Goal: Task Accomplishment & Management: Manage account settings

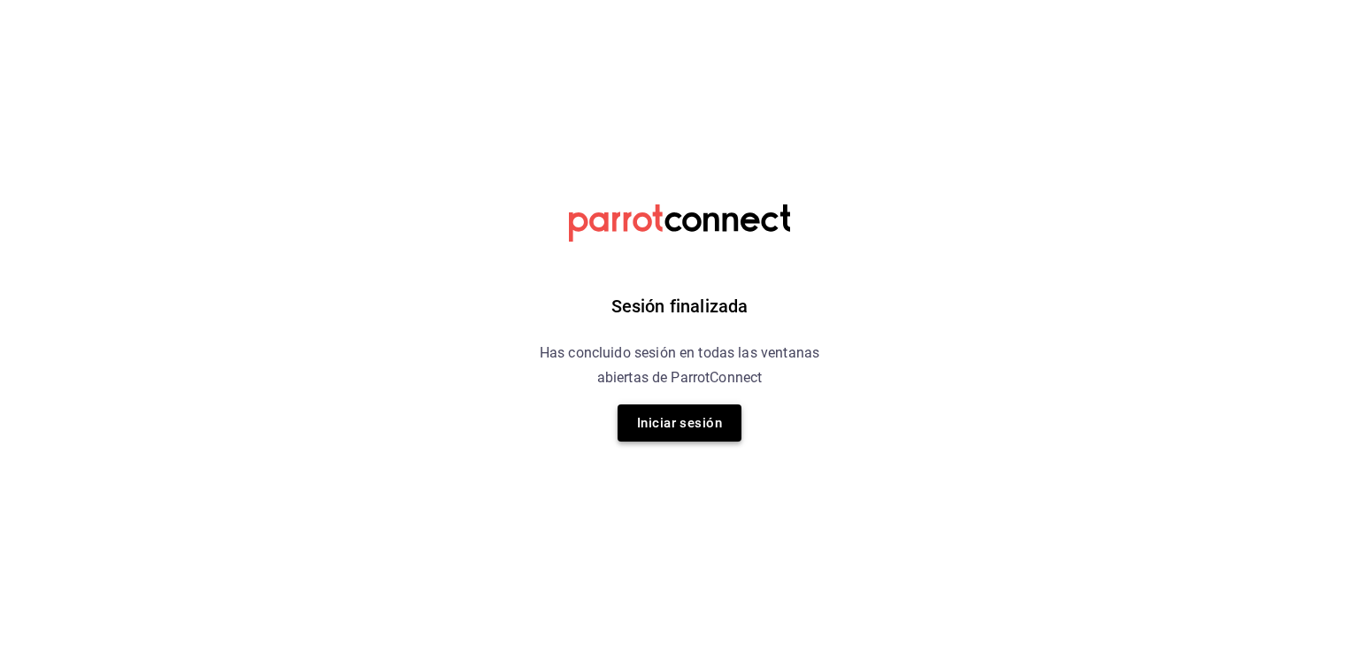
click at [649, 412] on button "Iniciar sesión" at bounding box center [680, 422] width 124 height 37
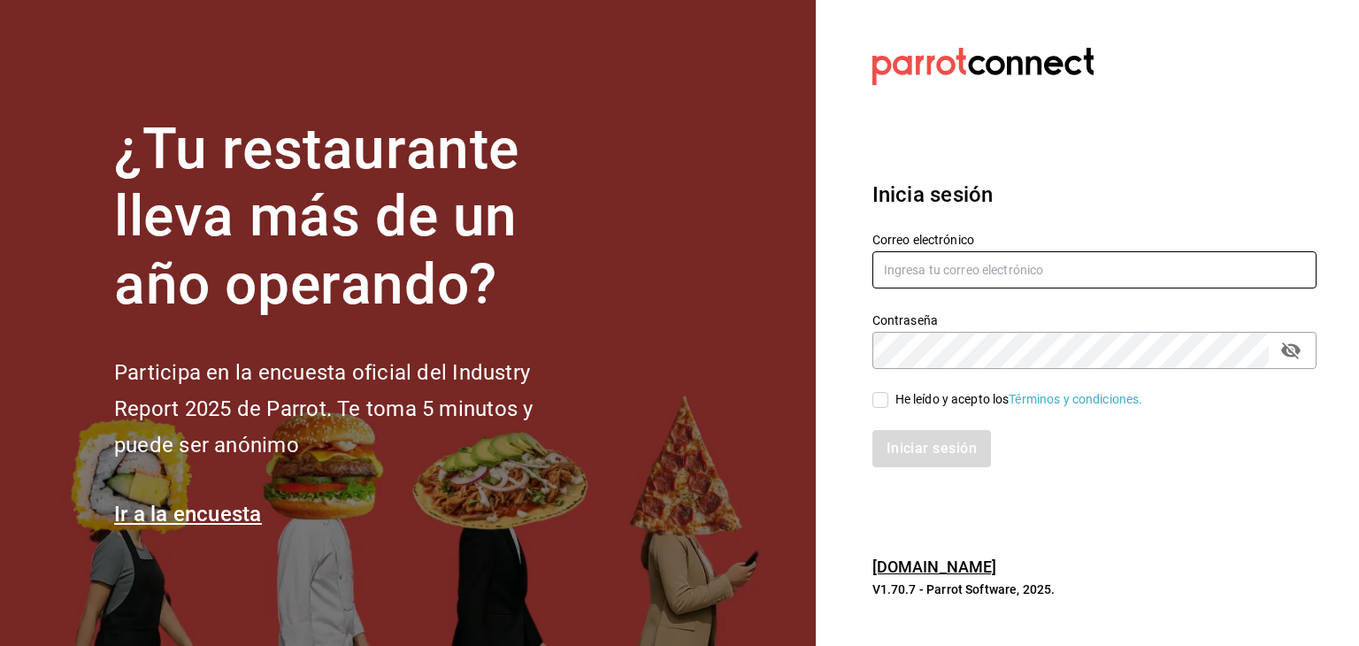
type input "[EMAIL_ADDRESS][DOMAIN_NAME]"
click at [880, 397] on input "He leído y acepto los Términos y condiciones." at bounding box center [880, 400] width 16 height 16
checkbox input "true"
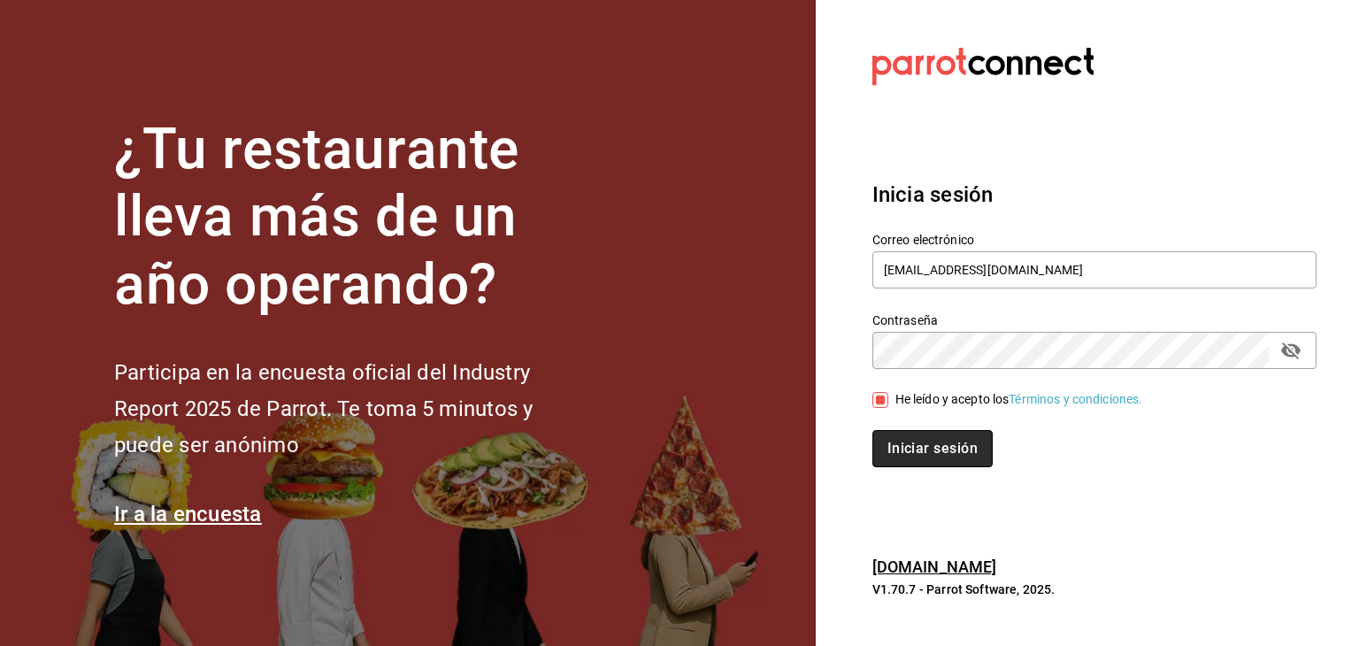
click at [921, 461] on button "Iniciar sesión" at bounding box center [932, 448] width 120 height 37
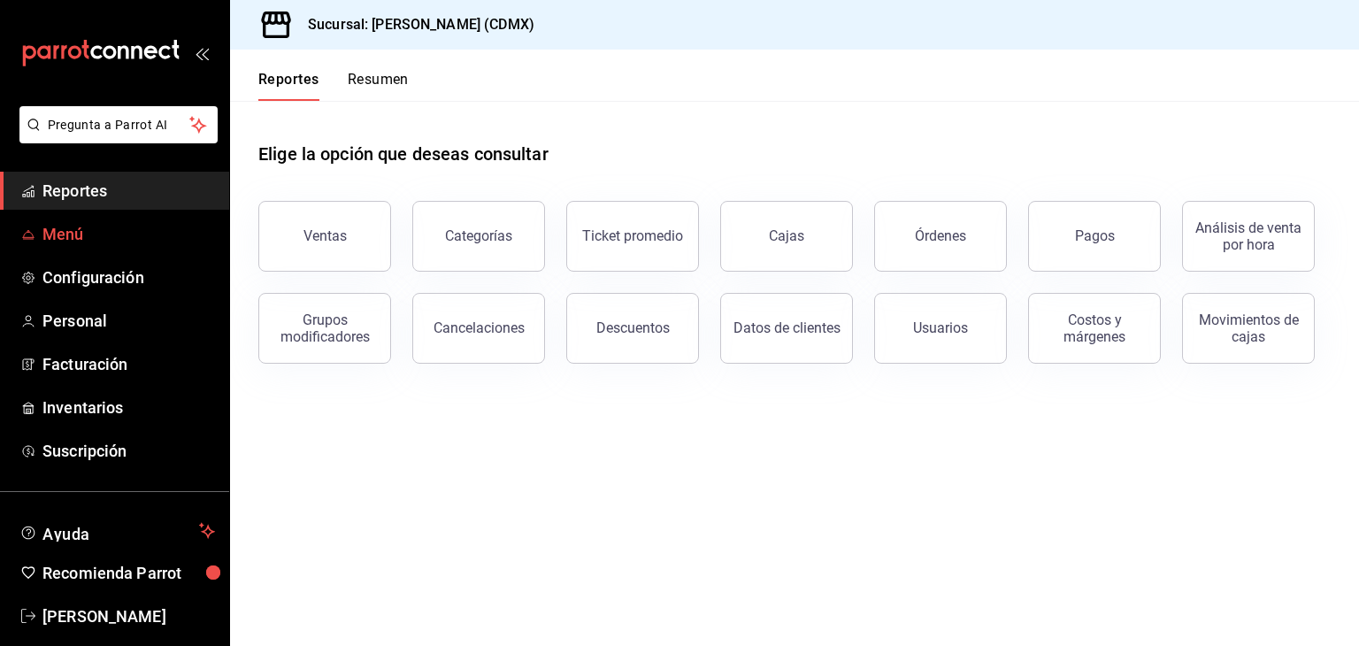
click at [60, 233] on span "Menú" at bounding box center [128, 234] width 173 height 24
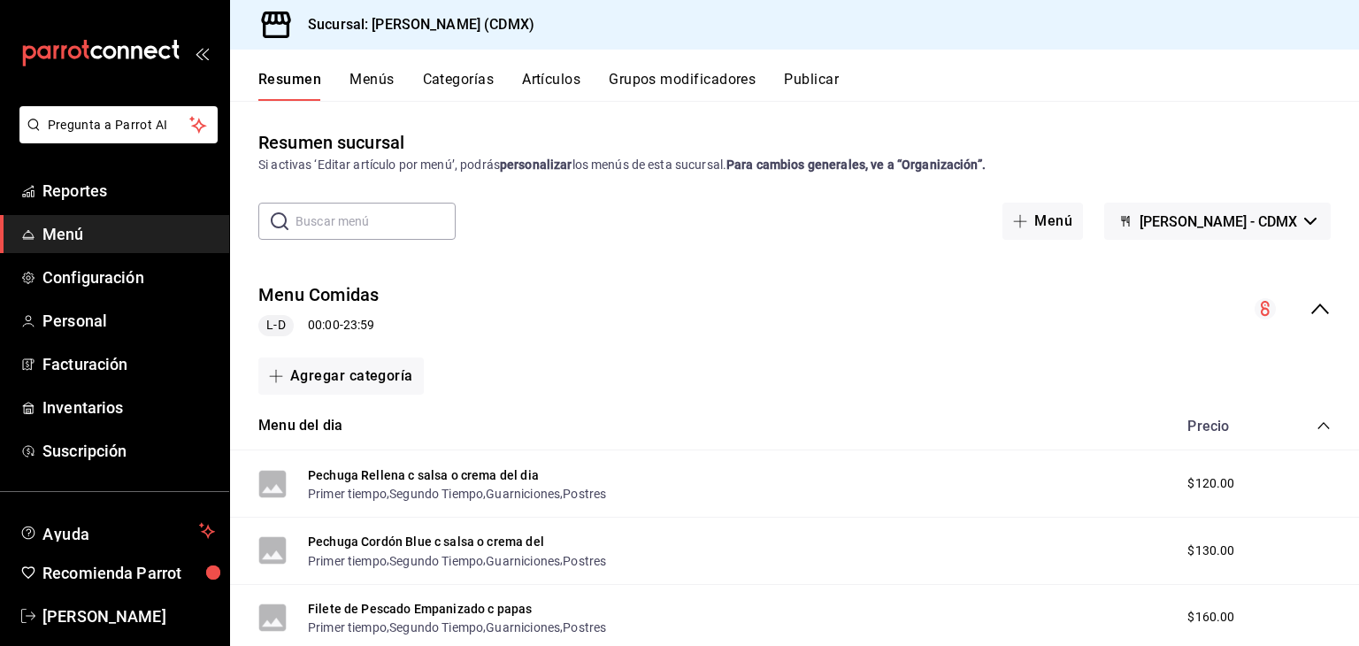
click at [536, 75] on button "Artículos" at bounding box center [551, 86] width 58 height 30
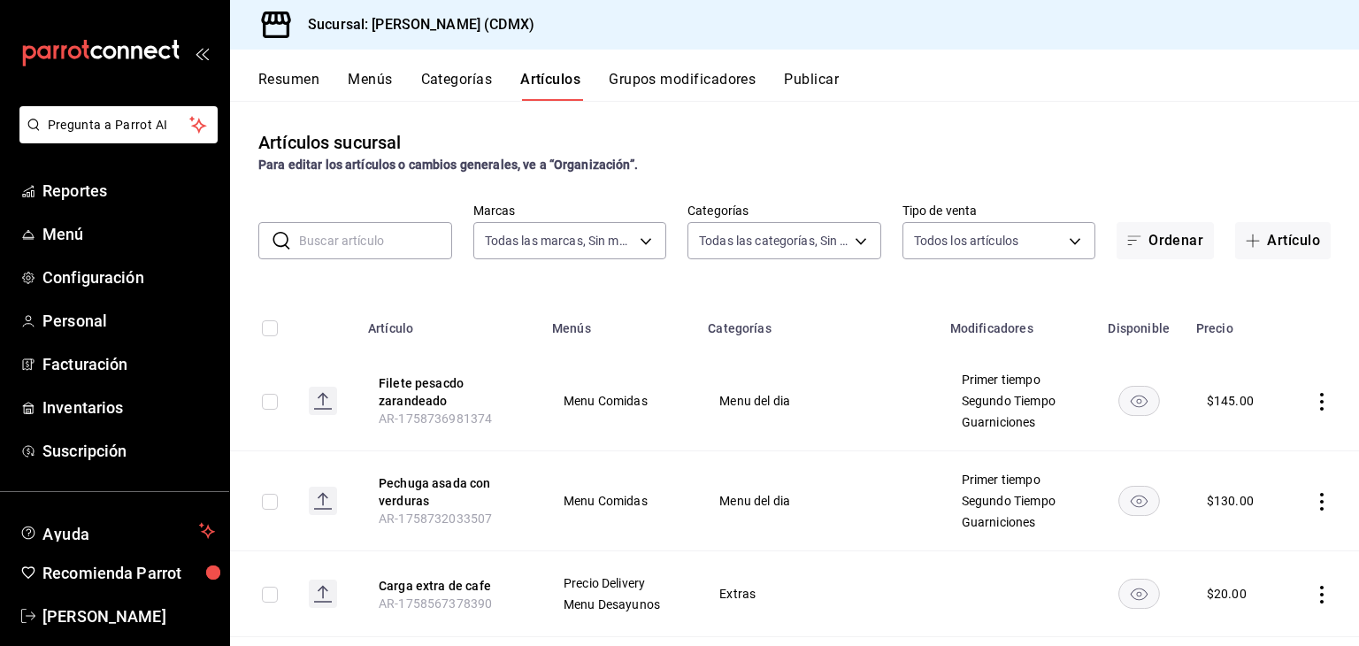
type input "e8959217-8293-4aa1-bca7-f4bcfdcf473f"
type input "1e02d810-cdf2-4ec1-83a5-53e2a682a2fa,5422f907-60b5-4d72-a128-ca21ee141599,c04e8…"
click at [359, 234] on input "text" at bounding box center [375, 240] width 153 height 35
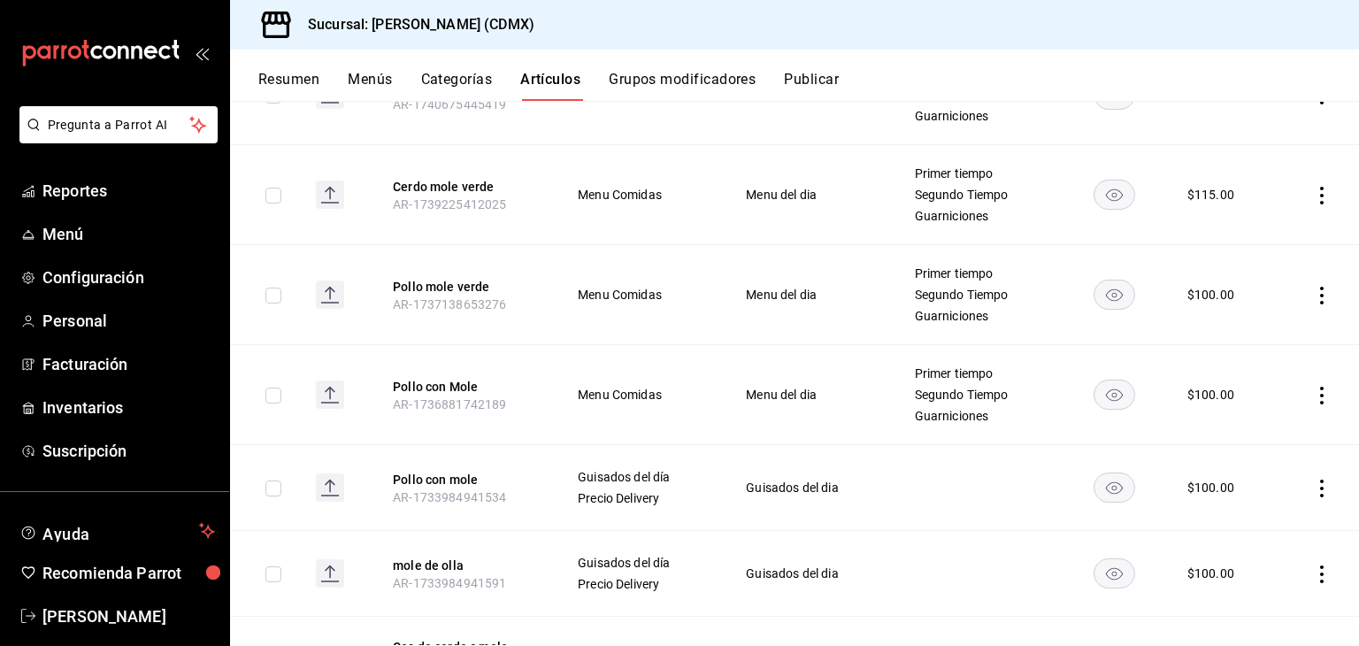
scroll to position [495, 0]
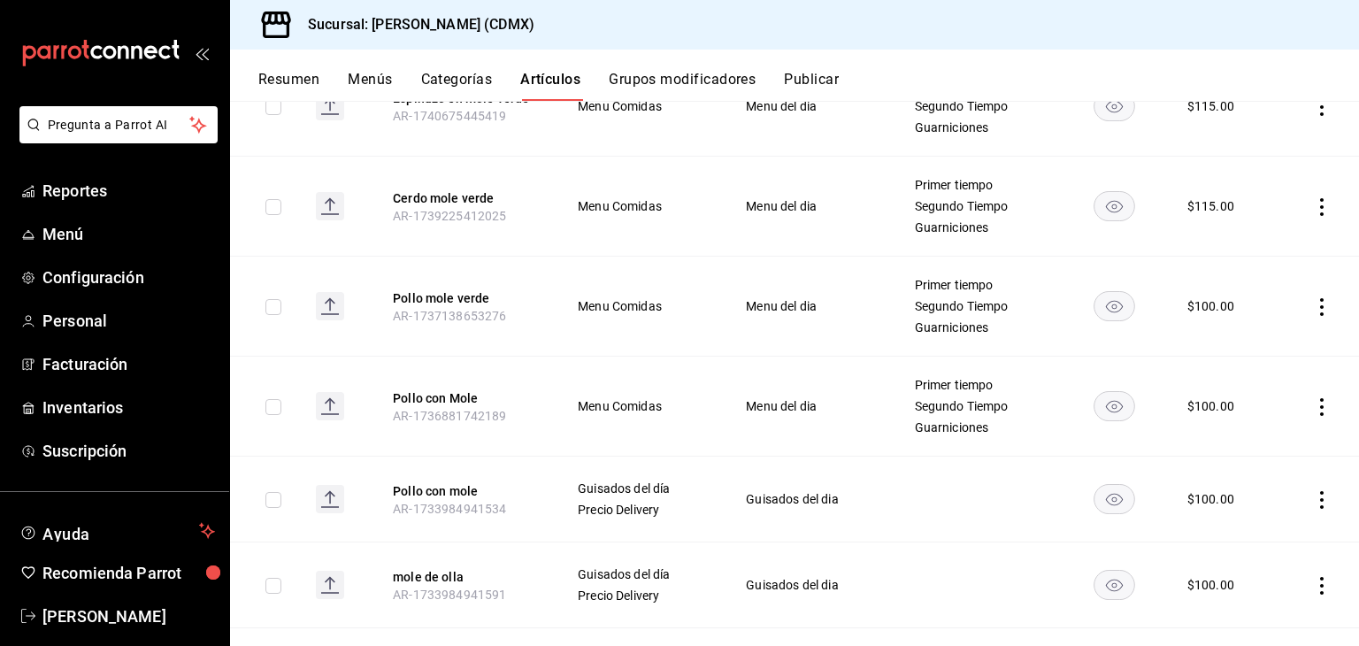
type input "mole"
click at [1320, 204] on icon "actions" at bounding box center [1322, 207] width 4 height 18
click at [1249, 238] on span "Editar" at bounding box center [1256, 247] width 46 height 19
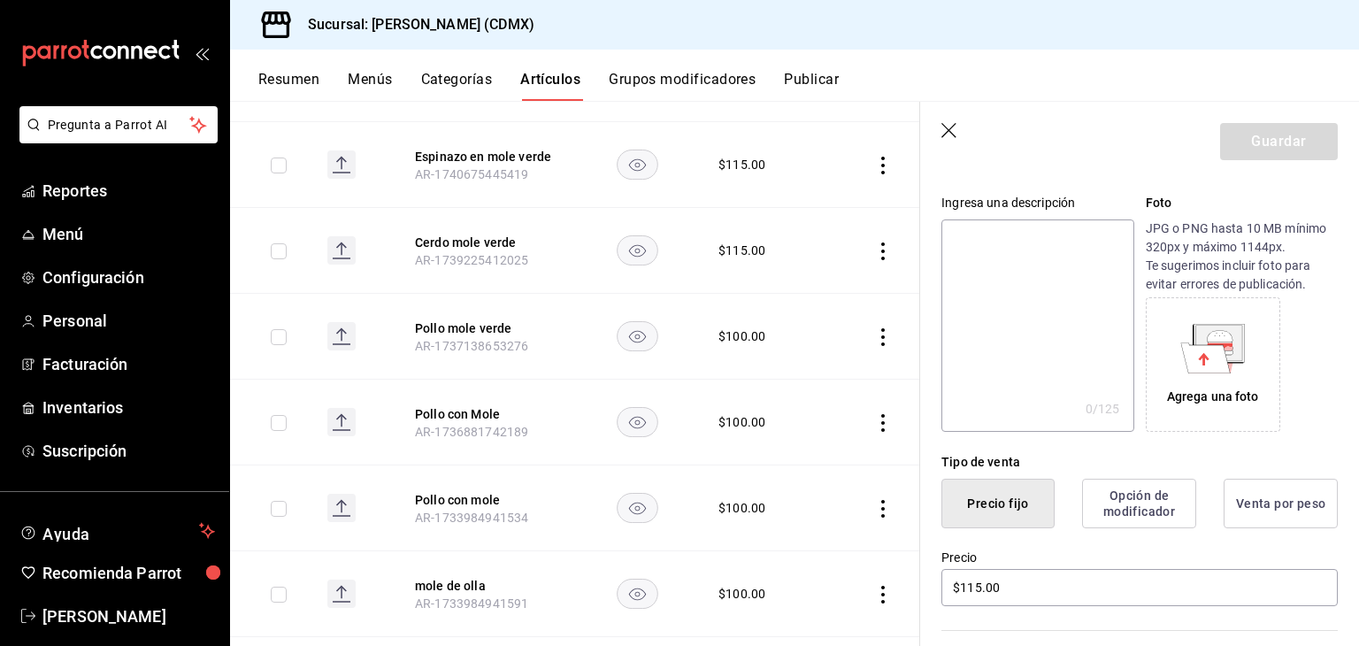
scroll to position [163, 0]
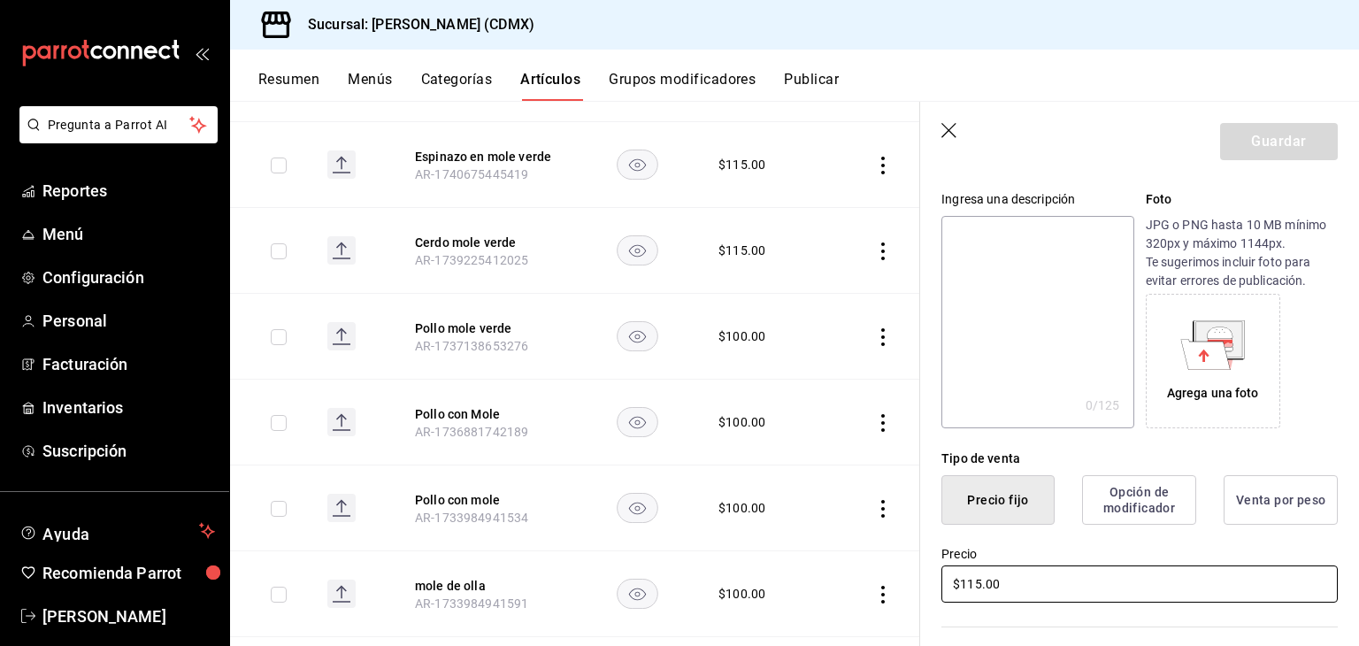
click at [1005, 580] on input "$115.00" at bounding box center [1139, 583] width 396 height 37
type input "$120.00"
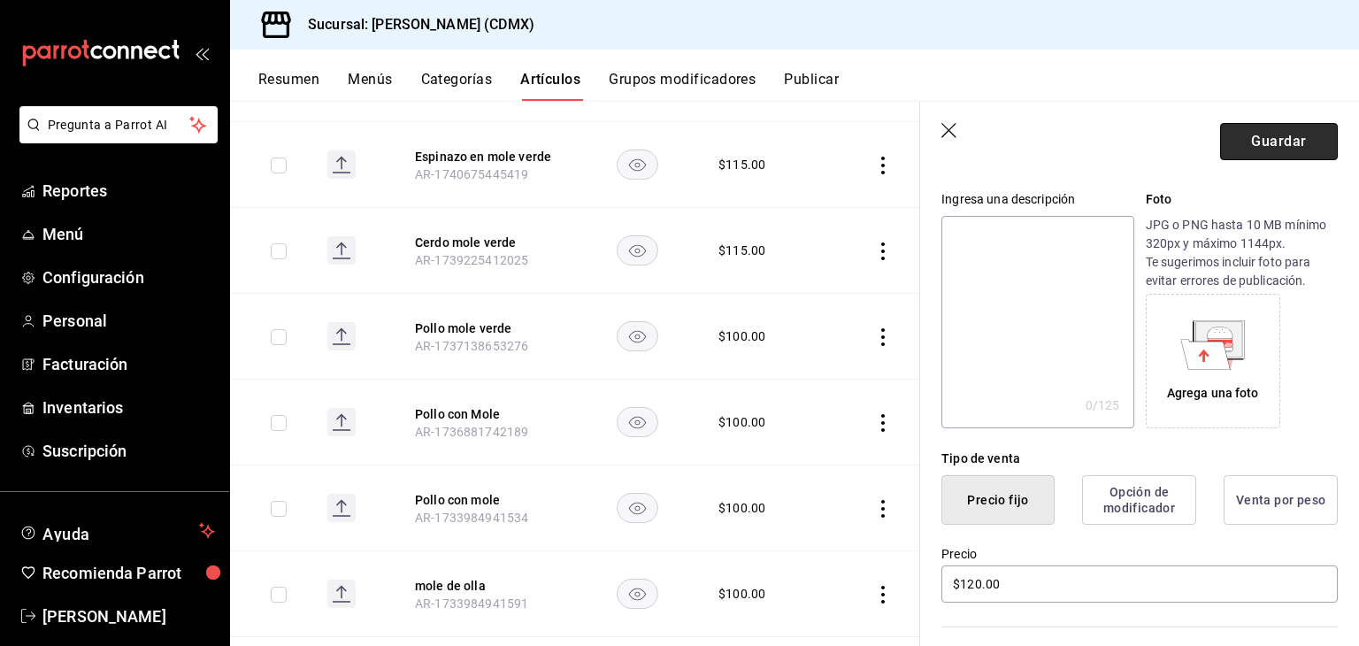
click at [1256, 150] on button "Guardar" at bounding box center [1279, 141] width 118 height 37
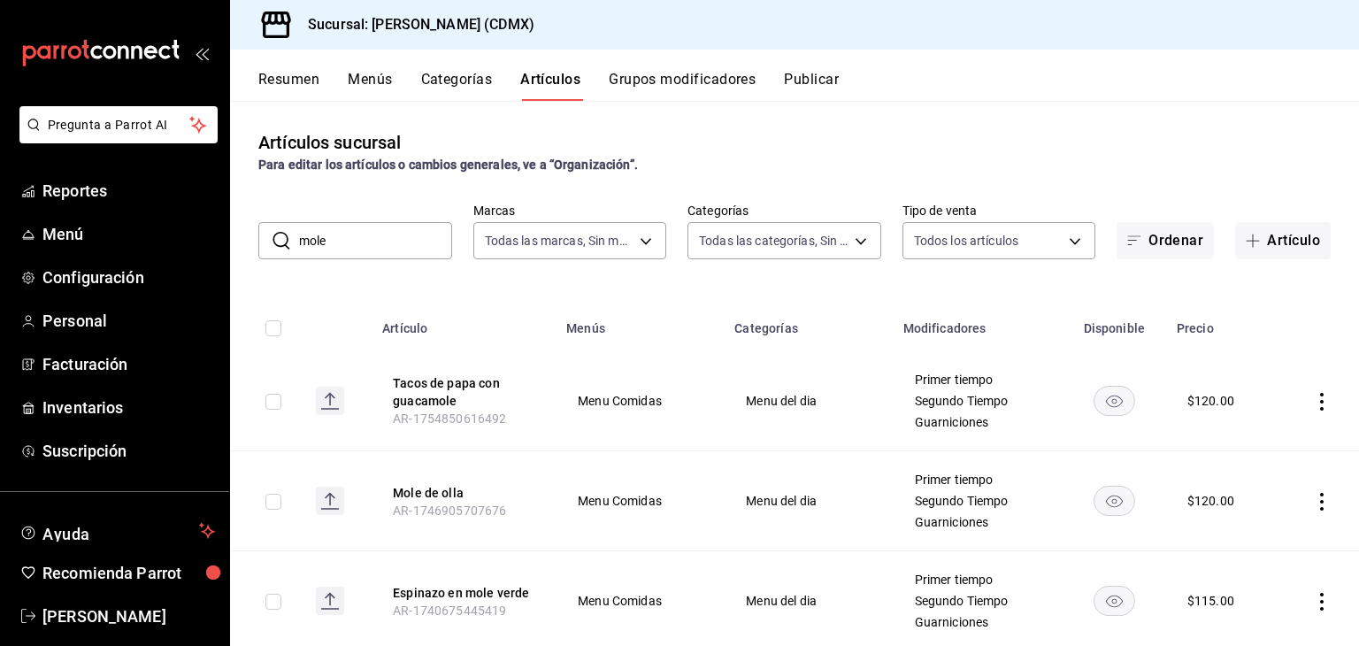
click at [310, 89] on button "Resumen" at bounding box center [288, 86] width 61 height 30
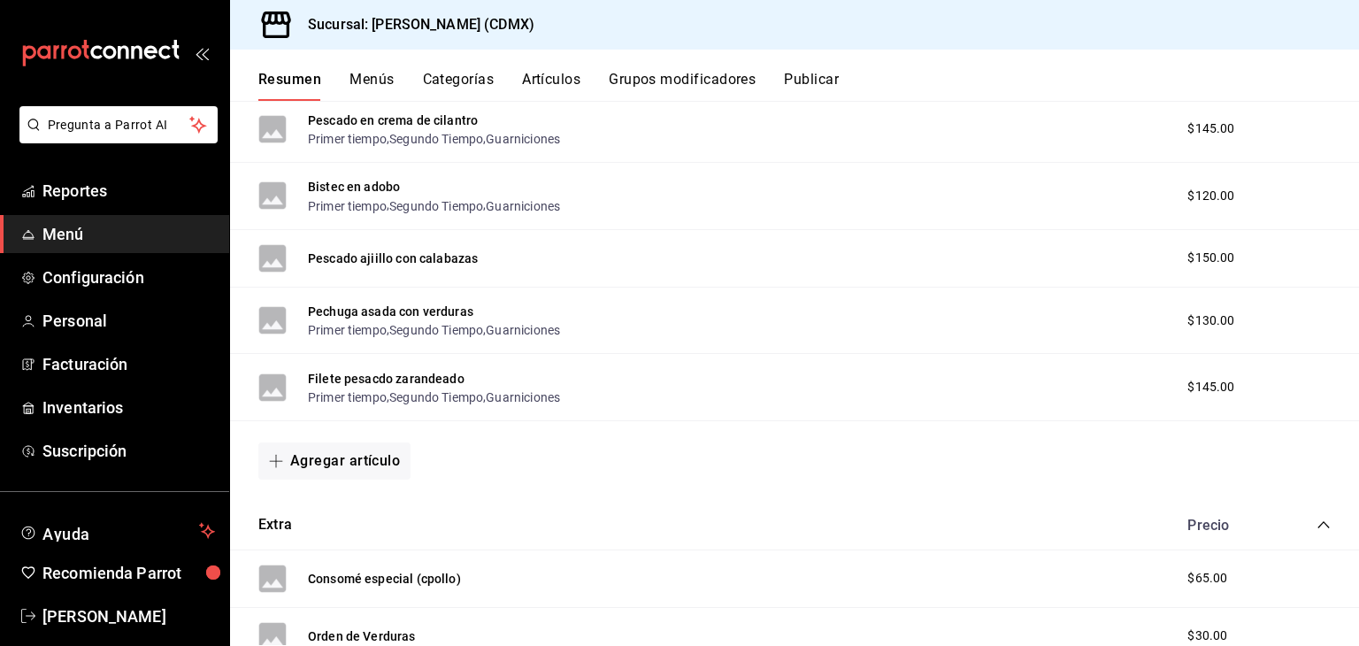
scroll to position [11896, 0]
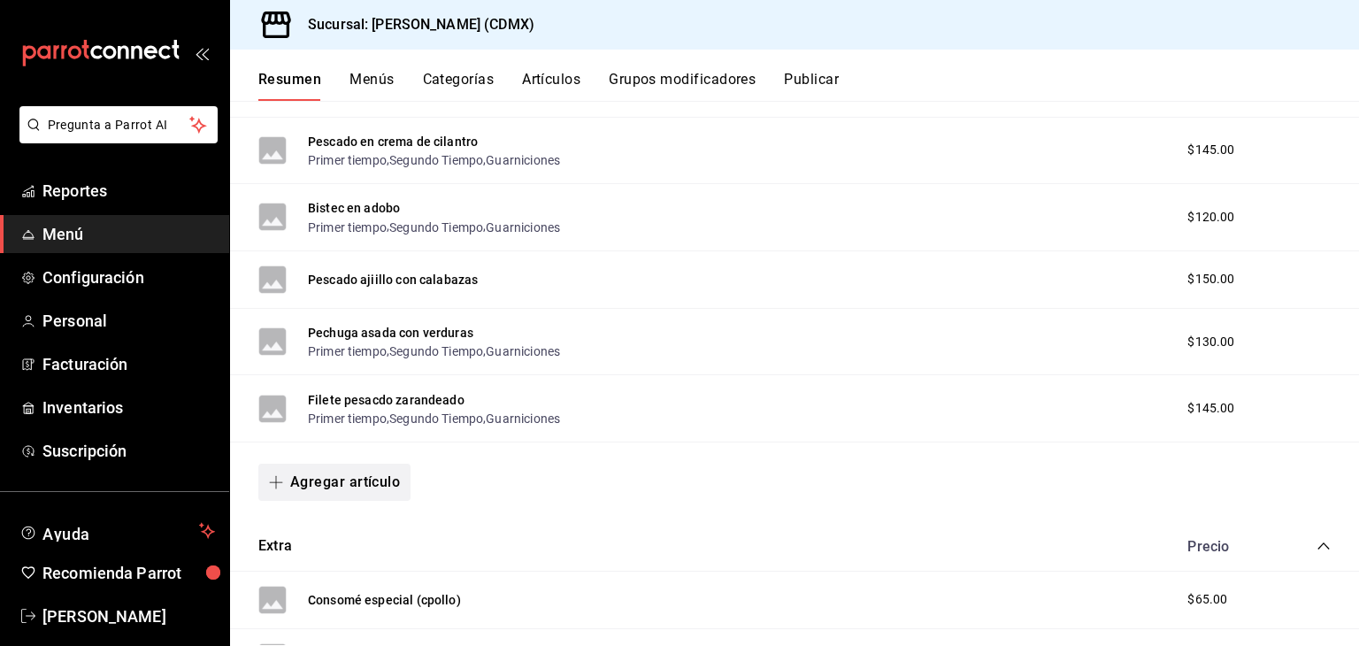
click at [330, 501] on button "Agregar artículo" at bounding box center [334, 482] width 152 height 37
click at [327, 606] on li "Artículo nuevo" at bounding box center [327, 602] width 139 height 43
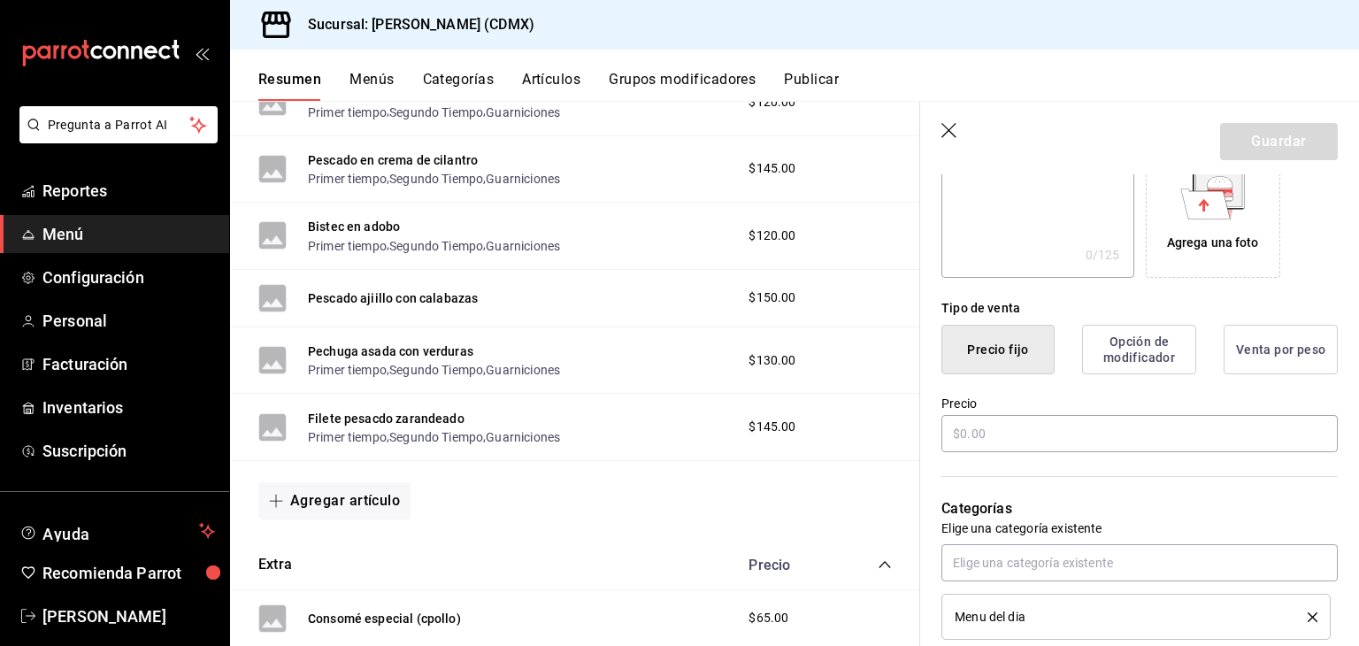
scroll to position [315, 0]
type input "Filete durazno pepino"
click at [1010, 426] on input "text" at bounding box center [1139, 431] width 396 height 37
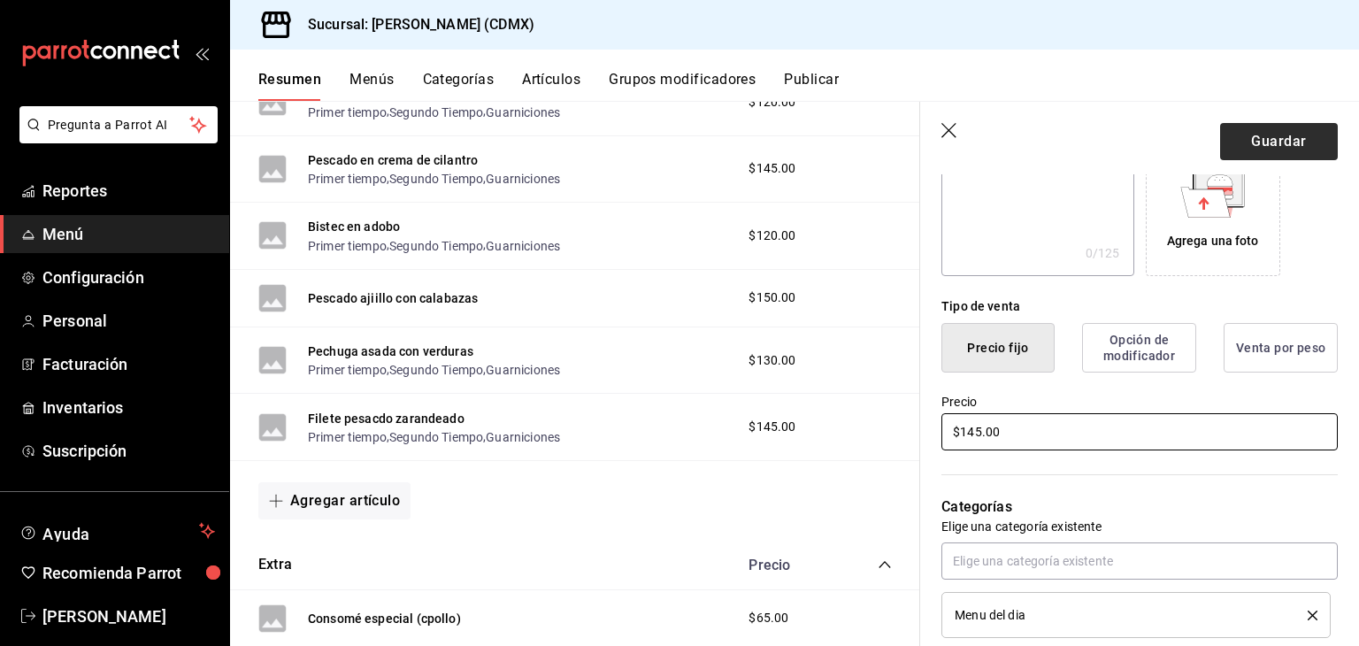
type input "$145.00"
click at [1224, 142] on button "Guardar" at bounding box center [1279, 141] width 118 height 37
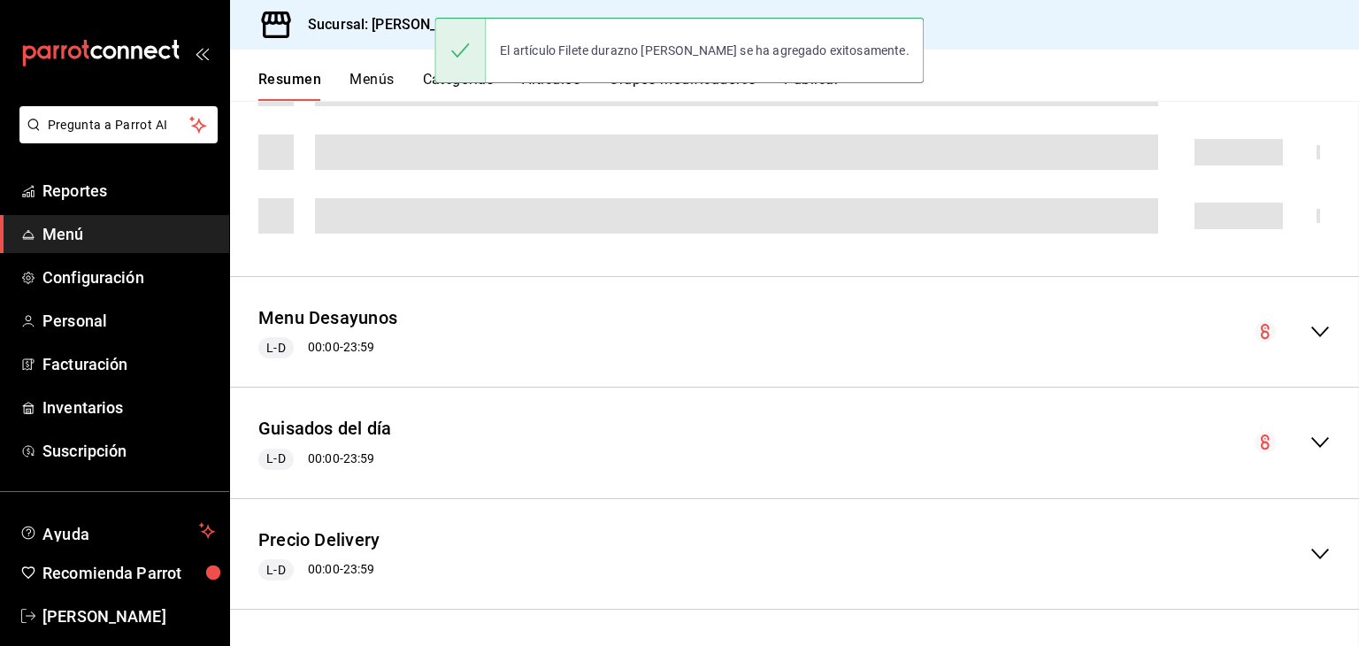
scroll to position [609, 0]
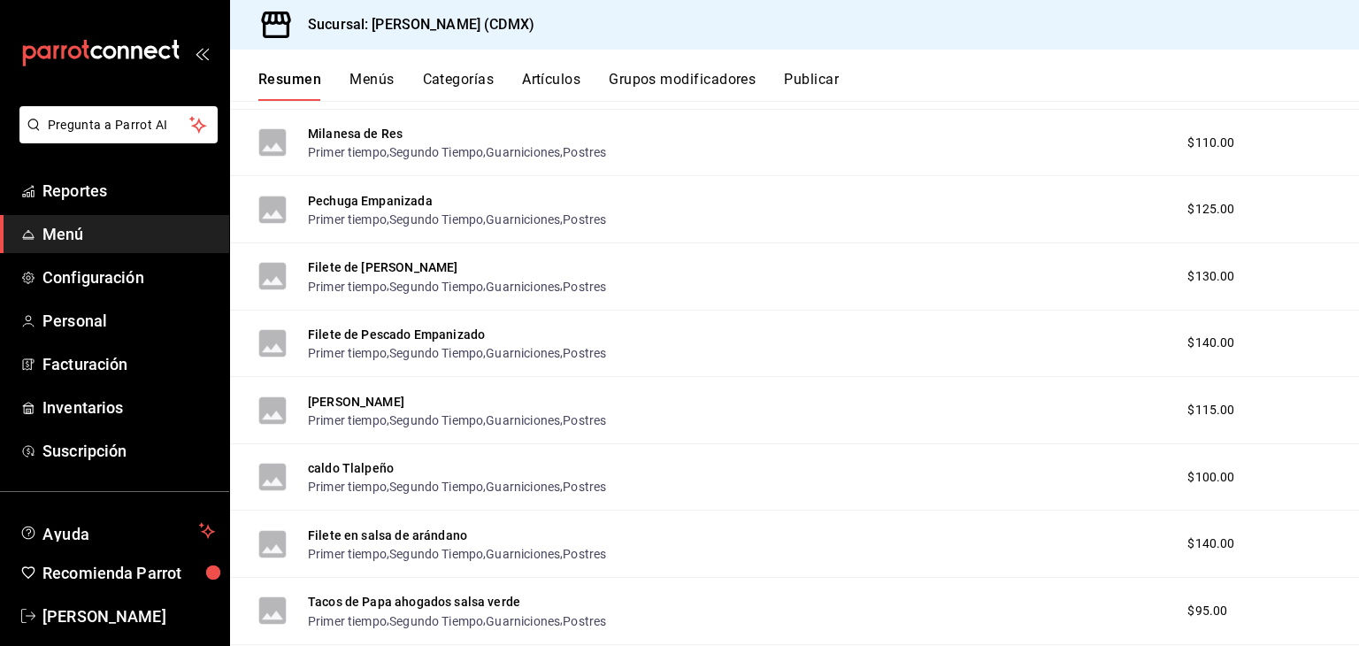
click at [557, 79] on button "Artículos" at bounding box center [551, 86] width 58 height 30
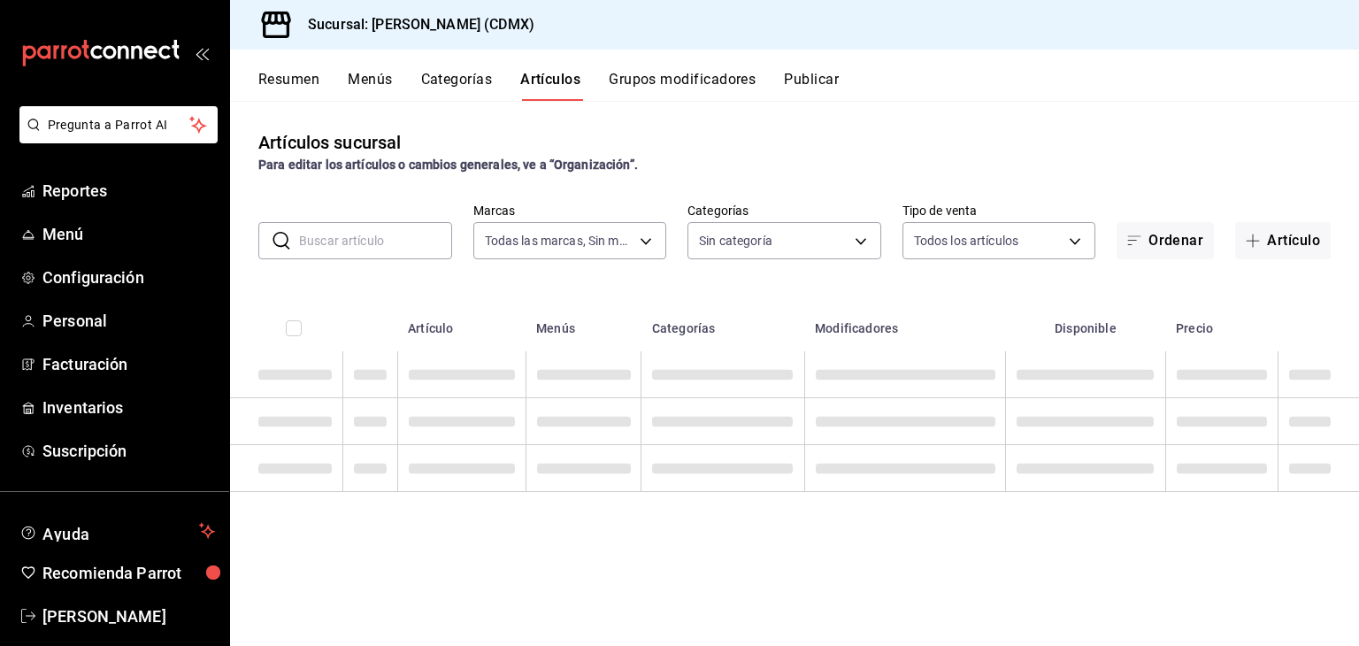
type input "e8959217-8293-4aa1-bca7-f4bcfdcf473f"
type input "1e02d810-cdf2-4ec1-83a5-53e2a682a2fa,5422f907-60b5-4d72-a128-ca21ee141599,c04e8…"
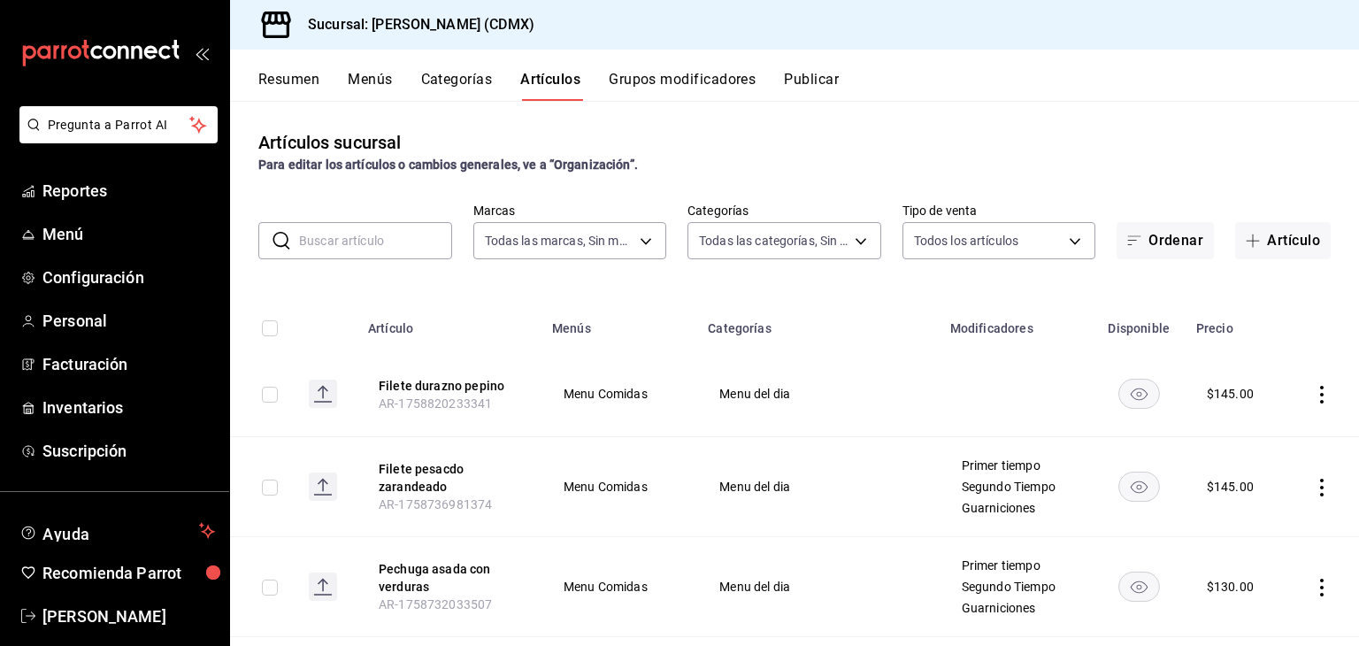
click at [355, 242] on input "text" at bounding box center [375, 240] width 153 height 35
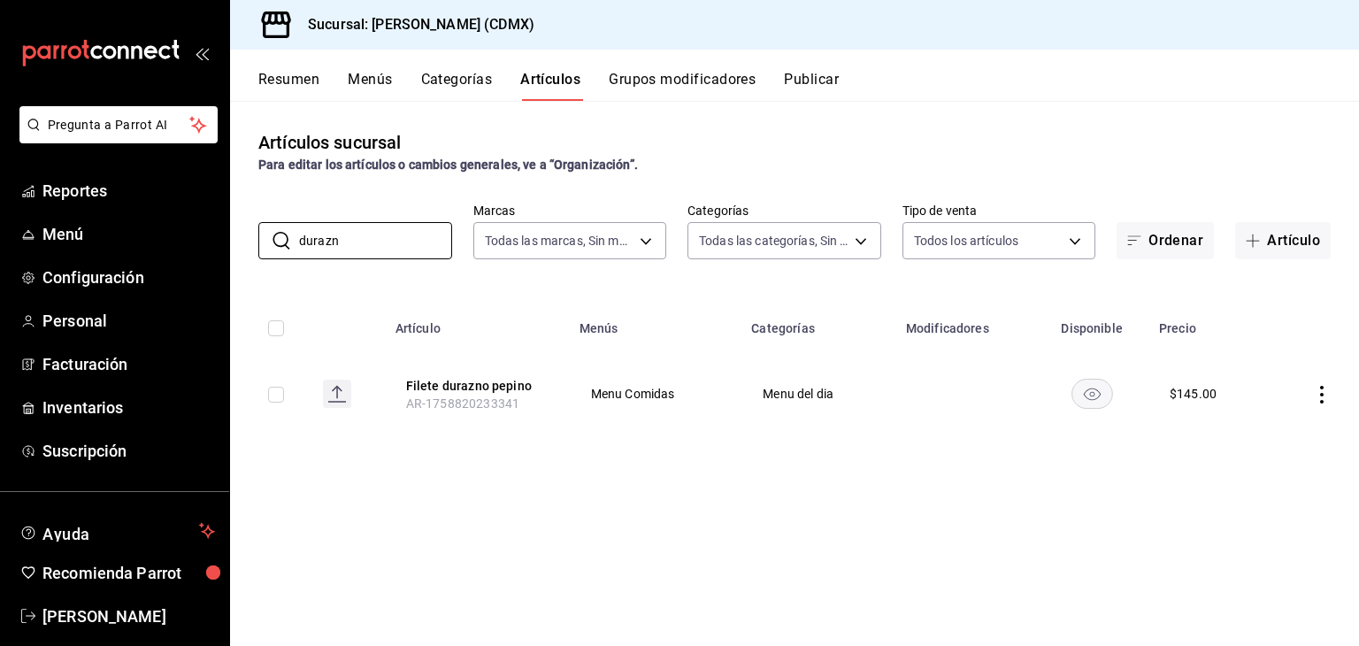
type input "durazn"
click at [1324, 397] on icon "actions" at bounding box center [1322, 395] width 18 height 18
click at [1271, 434] on span "Editar" at bounding box center [1269, 435] width 46 height 19
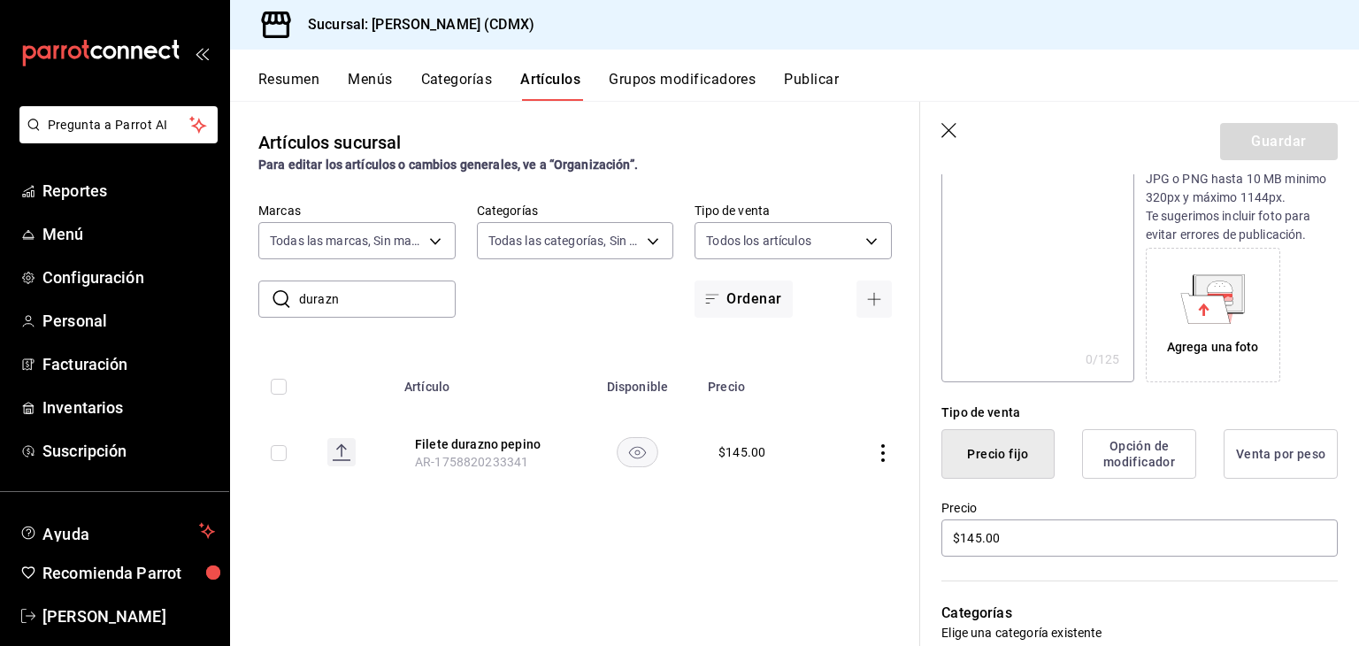
scroll to position [211, 0]
click at [1016, 537] on input "$145.00" at bounding box center [1139, 535] width 396 height 37
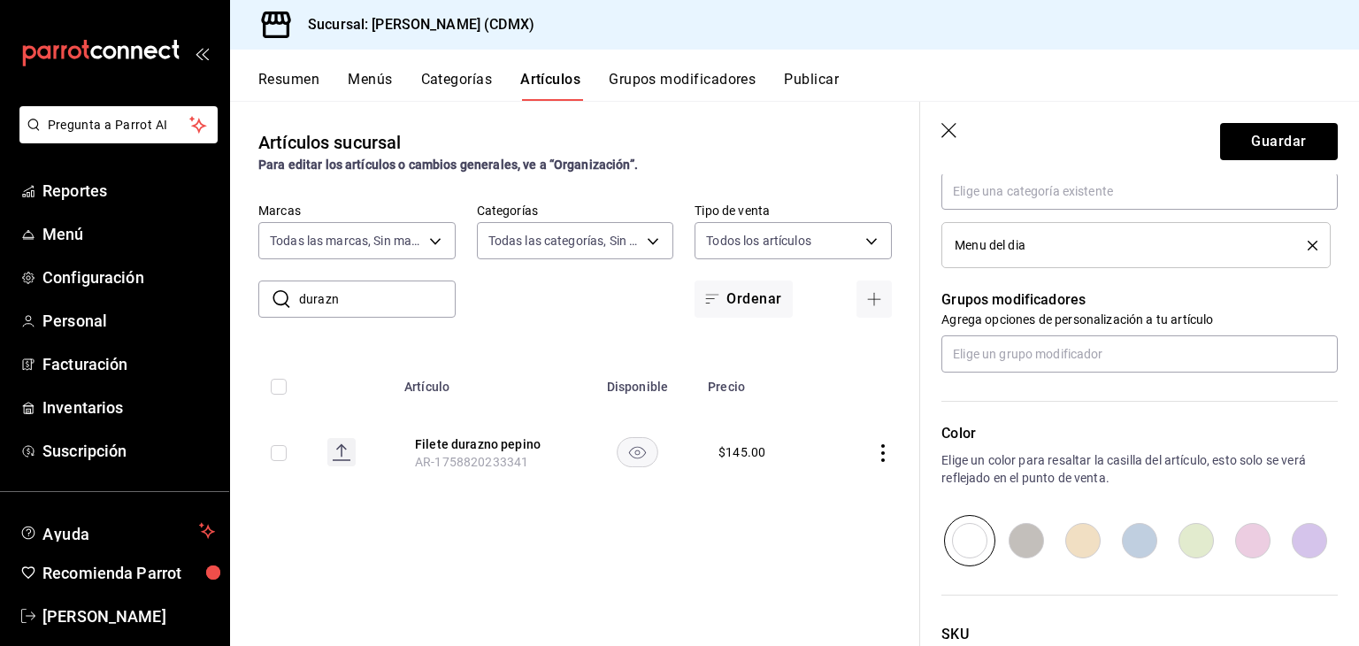
scroll to position [686, 0]
type input "$150.00"
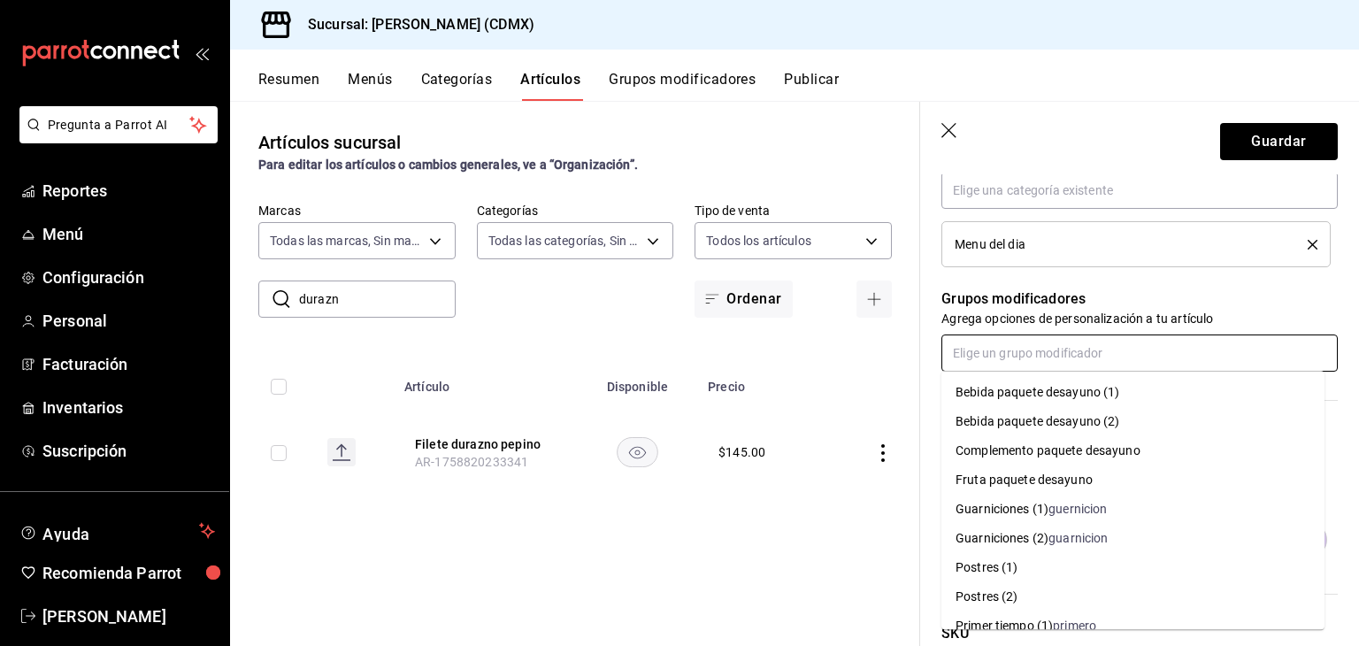
click at [1012, 350] on input "text" at bounding box center [1139, 352] width 396 height 37
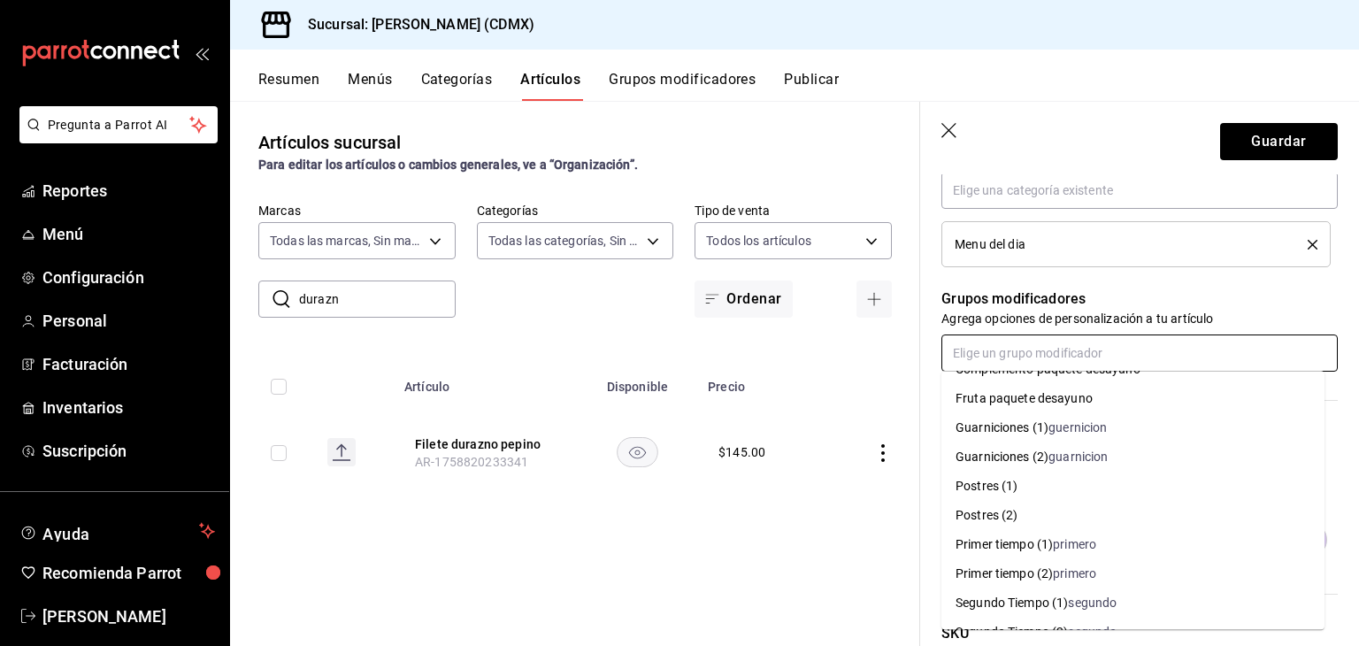
click at [1003, 544] on div "Primer tiempo (1)" at bounding box center [1004, 544] width 97 height 19
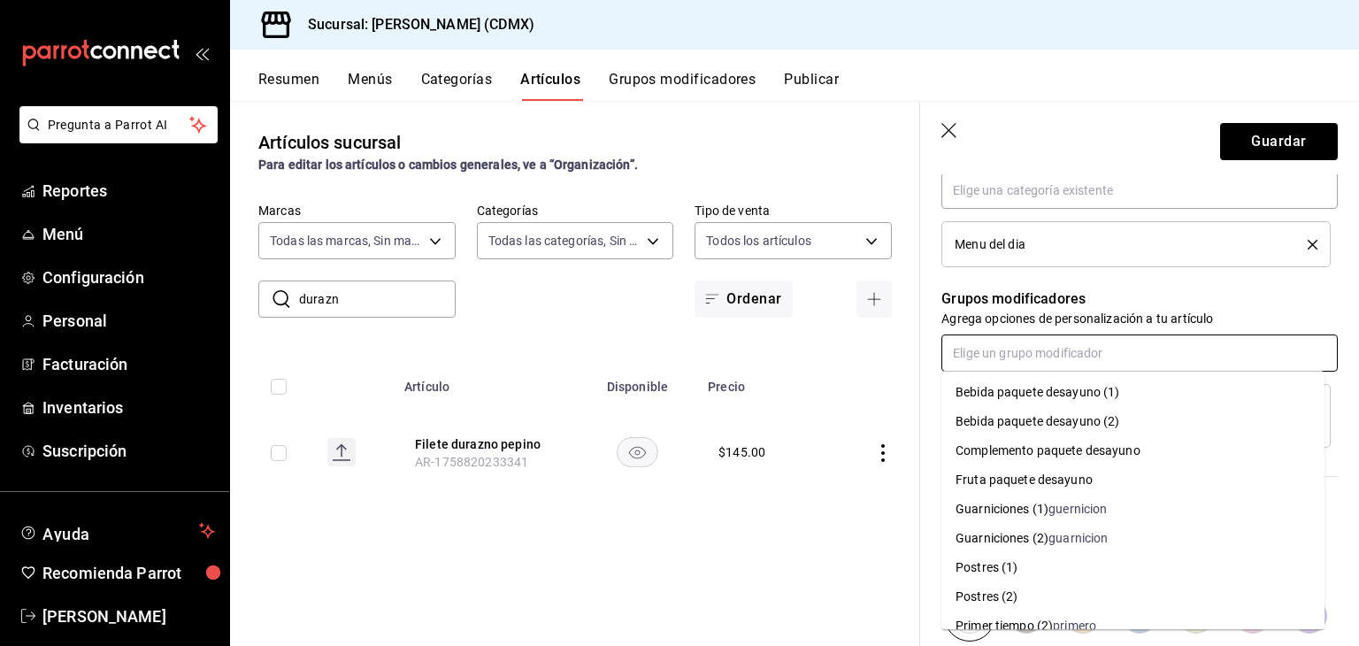
click at [1009, 348] on input "text" at bounding box center [1139, 352] width 396 height 37
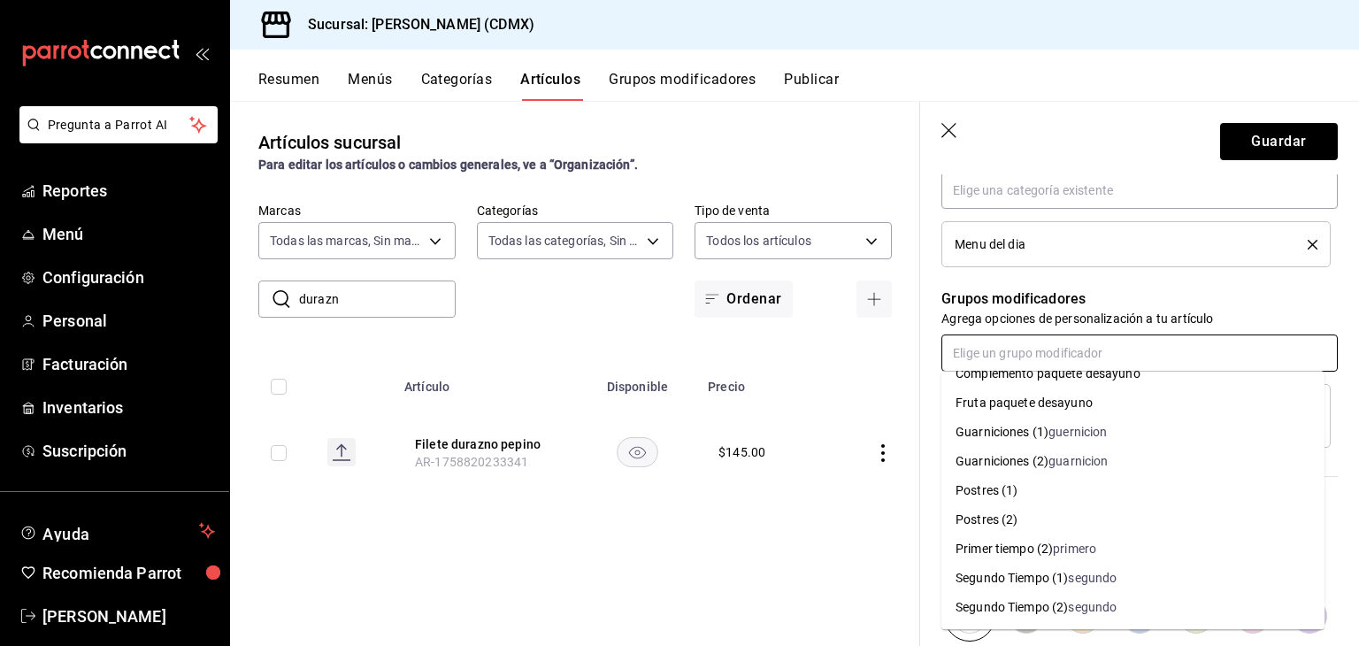
click at [1013, 576] on div "Segundo Tiempo (1)" at bounding box center [1012, 578] width 112 height 19
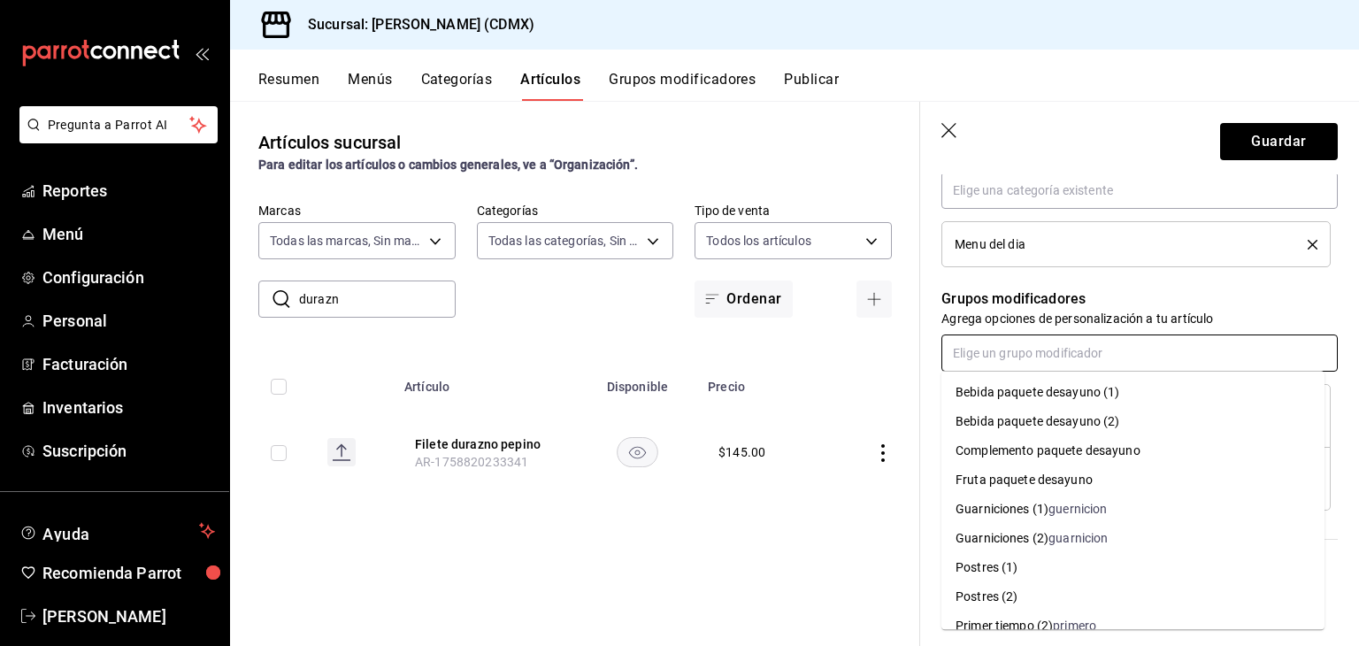
click at [1058, 355] on input "text" at bounding box center [1139, 352] width 396 height 37
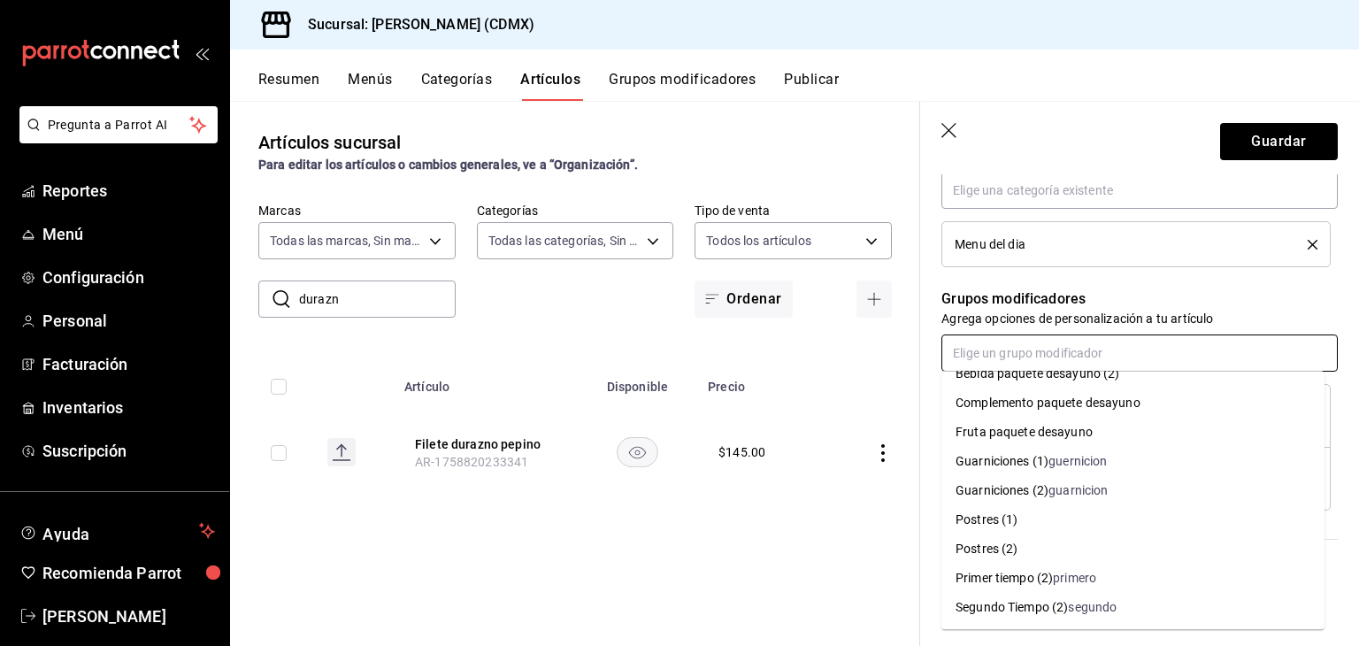
click at [1030, 461] on div "Guarniciones (1)" at bounding box center [1002, 461] width 93 height 19
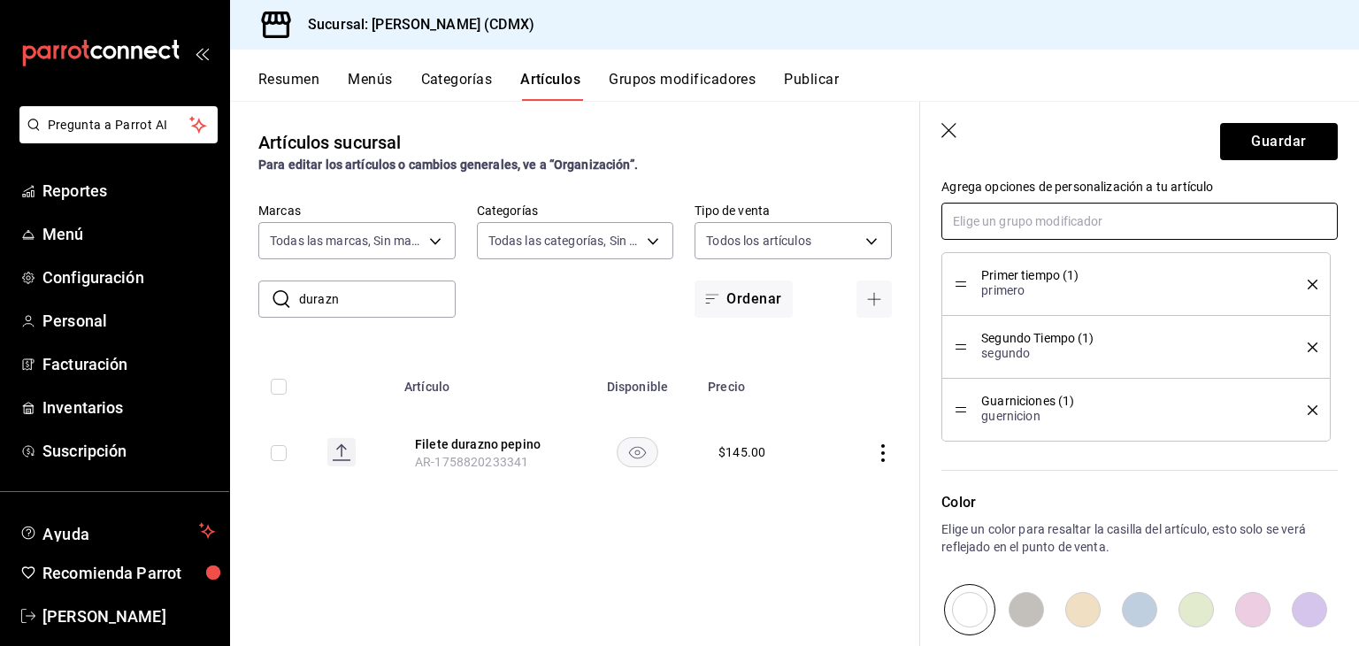
scroll to position [820, 0]
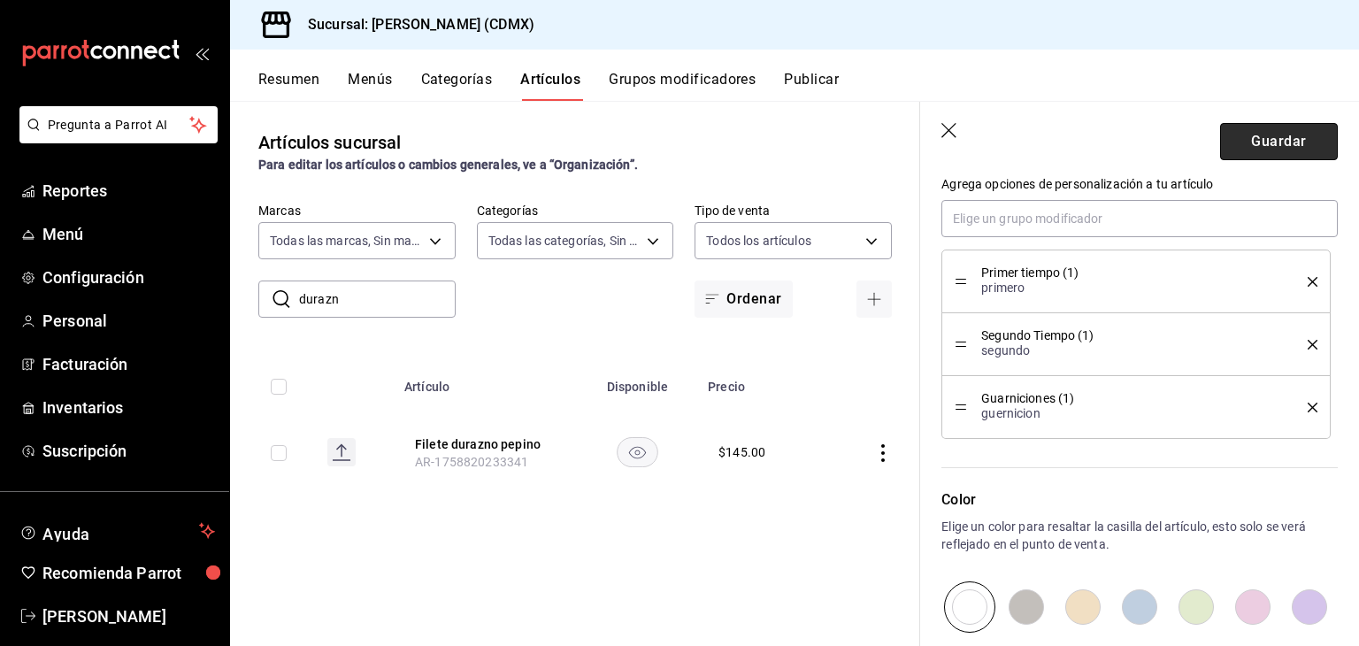
click at [1258, 133] on button "Guardar" at bounding box center [1279, 141] width 118 height 37
